Goal: Information Seeking & Learning: Learn about a topic

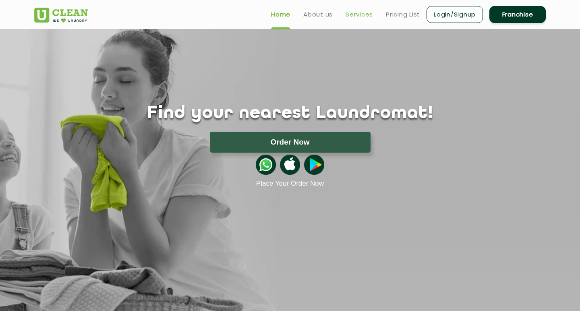
click at [358, 15] on link "Services" at bounding box center [359, 15] width 27 height 10
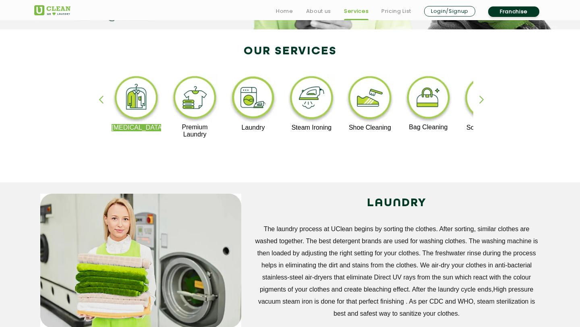
scroll to position [157, 0]
click at [254, 94] on img at bounding box center [253, 99] width 50 height 50
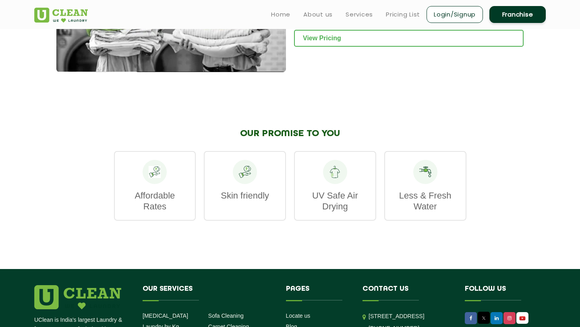
scroll to position [1133, 0]
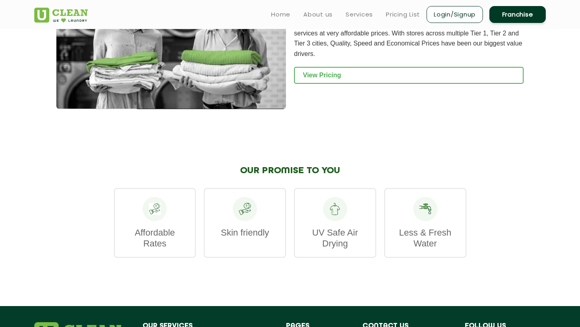
click at [365, 57] on div "OUR LAUNDRY PRICES At [GEOGRAPHIC_DATA], we believe in delivering high quality …" at bounding box center [409, 42] width 230 height 133
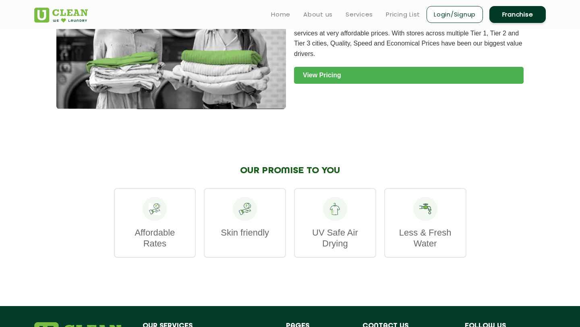
click at [357, 67] on link "View Pricing" at bounding box center [409, 75] width 230 height 17
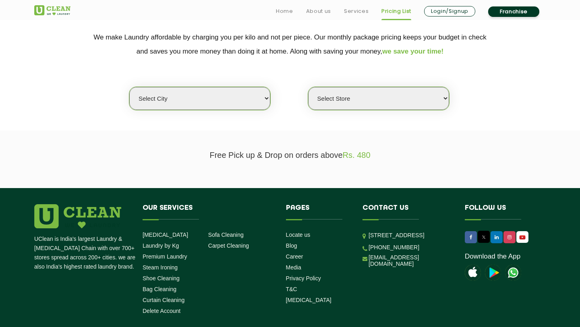
scroll to position [167, 0]
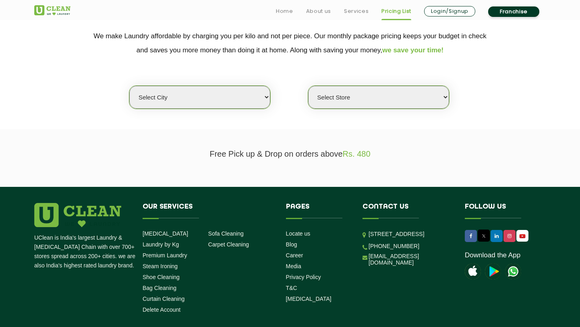
click at [233, 114] on section "We make Laundry affordable by charging you per kilo and not per piece. Our mont…" at bounding box center [290, 74] width 580 height 110
click at [233, 99] on select "Select city" at bounding box center [199, 97] width 141 height 23
select select "1"
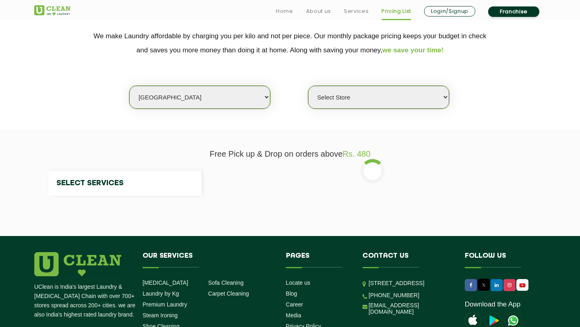
click at [374, 96] on select "Select Store" at bounding box center [378, 97] width 141 height 23
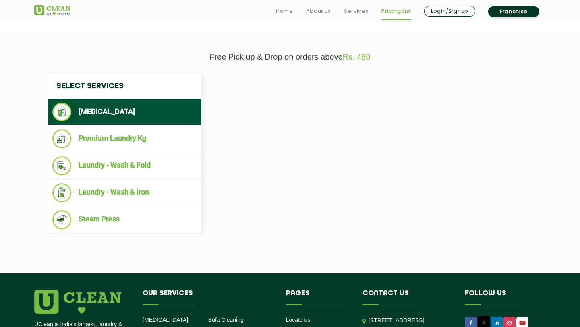
scroll to position [281, 0]
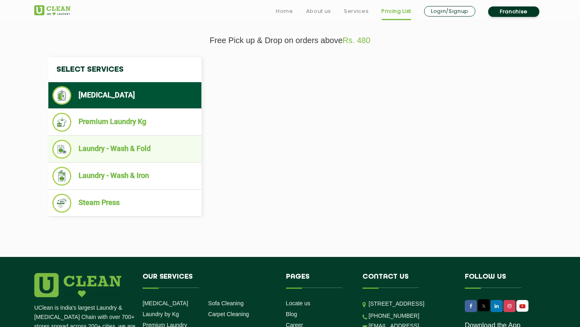
select select "0"
click at [127, 152] on li "Laundry - Wash & Fold" at bounding box center [124, 149] width 145 height 19
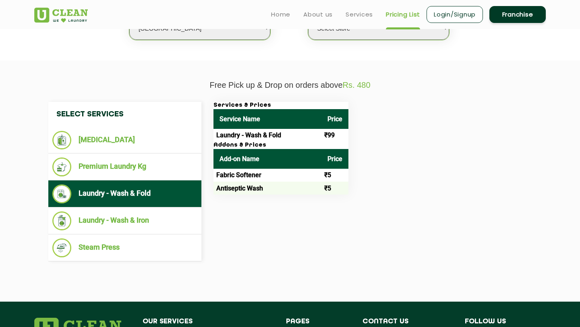
scroll to position [225, 0]
